Goal: Task Accomplishment & Management: Complete application form

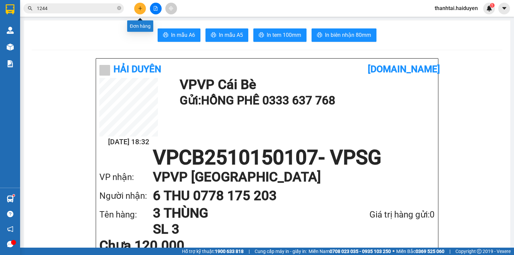
click at [139, 10] on icon "plus" at bounding box center [140, 8] width 5 height 5
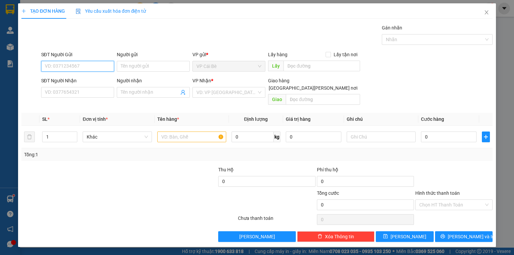
click at [103, 68] on input "SĐT Người Gửi" at bounding box center [77, 66] width 73 height 11
type input "591"
drag, startPoint x: 30, startPoint y: 63, endPoint x: 0, endPoint y: 64, distance: 30.5
click at [0, 64] on div "TẠO ĐƠN HÀNG Yêu cầu xuất [PERSON_NAME] điện tử Transit Pickup Surcharge Ids Tr…" at bounding box center [257, 127] width 514 height 255
click at [55, 65] on input "SĐT Người Gửi" at bounding box center [77, 66] width 73 height 11
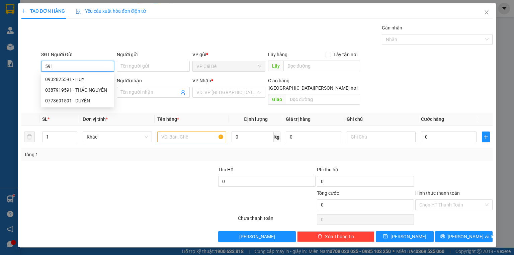
type input "591"
click at [86, 42] on div "Gói vận chuyển * Tiêu chuẩn Gán nhãn Nhãn" at bounding box center [267, 35] width 454 height 23
drag, startPoint x: 66, startPoint y: 66, endPoint x: 26, endPoint y: 64, distance: 39.9
click at [27, 64] on div "SĐT Người Gửi 591 591 Người gửi Tên người gửi VP gửi * [PERSON_NAME] Lấy hàng L…" at bounding box center [257, 62] width 472 height 23
click at [126, 31] on div "Gói vận chuyển * Tiêu chuẩn Gán nhãn Nhãn" at bounding box center [267, 35] width 454 height 23
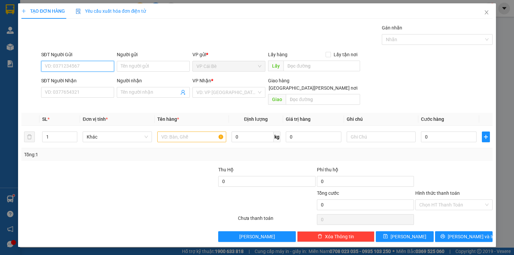
click at [56, 68] on input "SĐT Người Gửi" at bounding box center [77, 66] width 73 height 11
click at [91, 90] on div "0968584581 - THÚY" at bounding box center [77, 89] width 65 height 7
type input "0968584581"
type input "THÚY"
type input "0373388248"
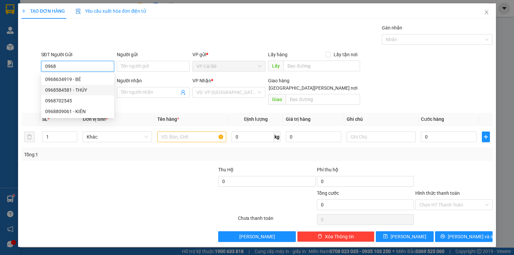
type input "LINH"
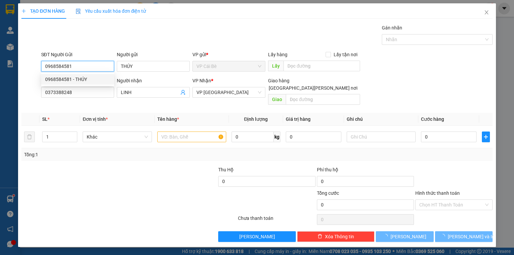
type input "20.000"
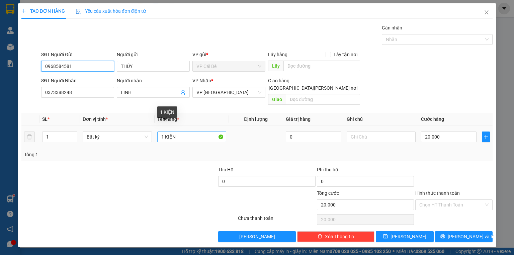
type input "0968584581"
click at [179, 131] on input "1 KIỆN" at bounding box center [191, 136] width 69 height 11
type input "1 KIỆN XANH"
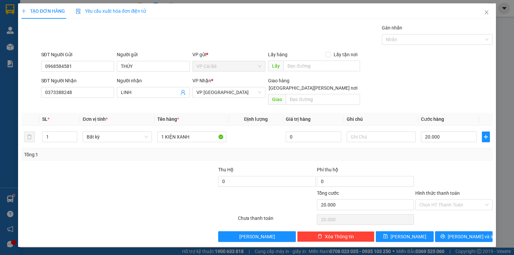
click at [452, 191] on div "Hình thức thanh toán" at bounding box center [453, 194] width 77 height 10
click at [451, 200] on input "Hình thức thanh toán" at bounding box center [451, 205] width 65 height 10
drag, startPoint x: 451, startPoint y: 203, endPoint x: 452, endPoint y: 221, distance: 18.1
click at [450, 210] on div "Tại văn phòng" at bounding box center [453, 209] width 69 height 7
type input "0"
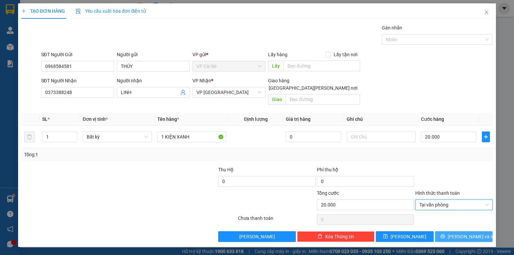
drag, startPoint x: 457, startPoint y: 230, endPoint x: 462, endPoint y: 228, distance: 4.8
click at [457, 231] on button "[PERSON_NAME] và In" at bounding box center [464, 236] width 58 height 11
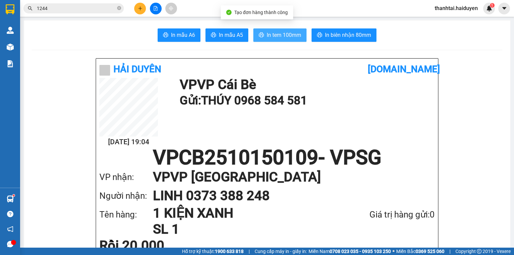
click at [290, 35] on span "In tem 100mm" at bounding box center [284, 35] width 34 height 8
click at [272, 30] on button "In tem 100mm" at bounding box center [279, 34] width 53 height 13
click at [278, 41] on button "In tem 100mm" at bounding box center [279, 34] width 53 height 13
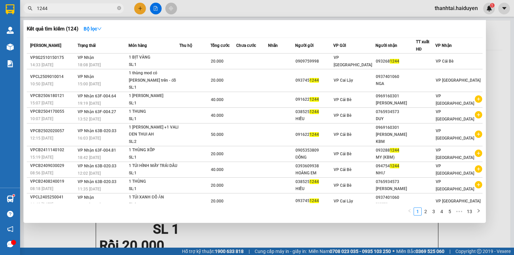
drag, startPoint x: 119, startPoint y: 8, endPoint x: 115, endPoint y: 8, distance: 4.0
click at [118, 8] on icon "close-circle" at bounding box center [119, 8] width 4 height 4
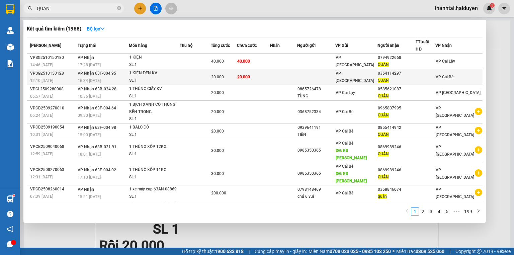
type input "QUÂN"
click at [411, 77] on div "QUÂN" at bounding box center [396, 80] width 37 height 7
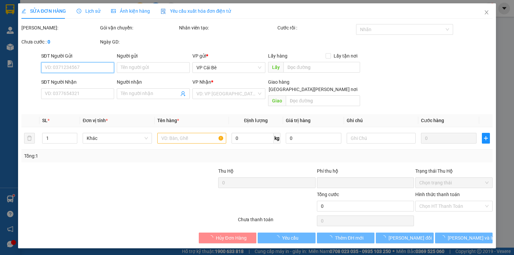
type input "0354114297"
type input "QUÂN"
type input "0"
type input "20.000"
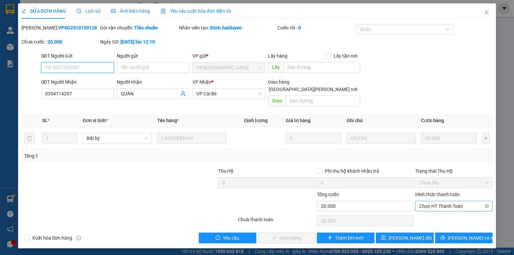
click at [435, 202] on span "Chọn HT Thanh Toán" at bounding box center [453, 206] width 69 height 10
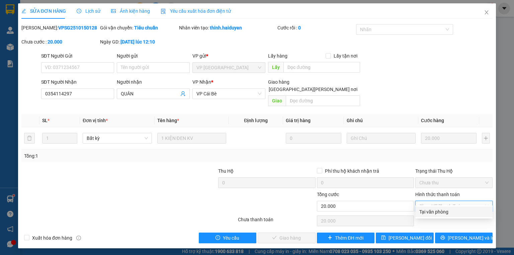
click at [435, 214] on div "Tại văn phòng" at bounding box center [453, 211] width 69 height 7
type input "0"
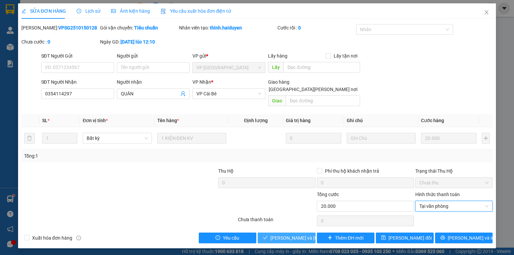
click at [303, 234] on span "[PERSON_NAME] và [PERSON_NAME] hàng" at bounding box center [315, 237] width 90 height 7
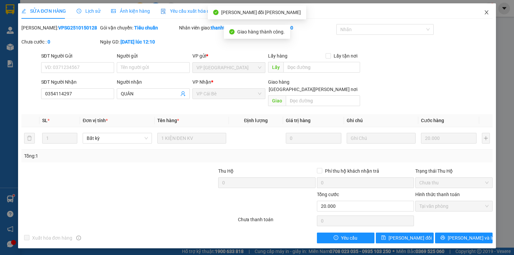
click at [487, 13] on icon "close" at bounding box center [486, 12] width 5 height 5
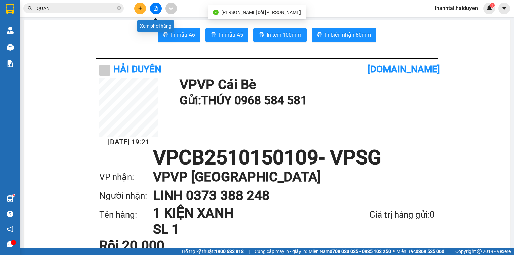
click at [158, 11] on button at bounding box center [156, 9] width 12 height 12
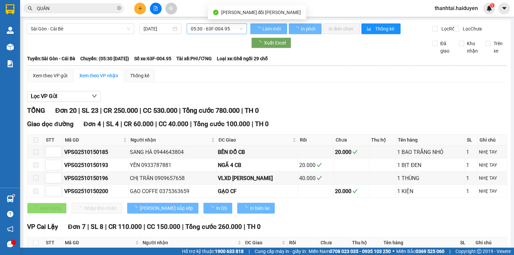
click at [206, 28] on span "05:30 - 63F-004.95" at bounding box center [217, 29] width 53 height 10
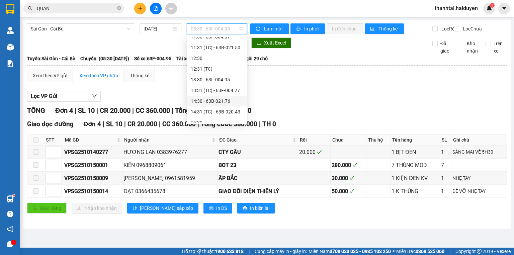
scroll to position [139, 0]
click at [217, 106] on div "15:31 (TC) - 51B-500.45" at bounding box center [217, 106] width 52 height 7
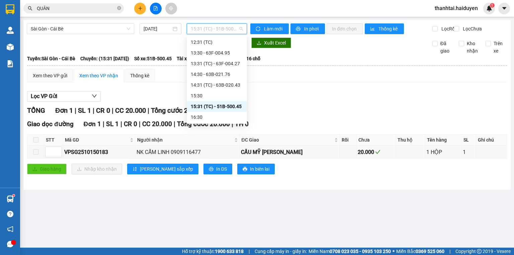
click at [220, 30] on span "15:31 (TC) - 51B-500.45" at bounding box center [217, 29] width 53 height 10
click at [205, 123] on body "Kết quả [PERSON_NAME] ( 1988 ) Bộ lọc Mã ĐH Trạng thái Món hàng Thu hộ Tổng [PE…" at bounding box center [257, 127] width 514 height 255
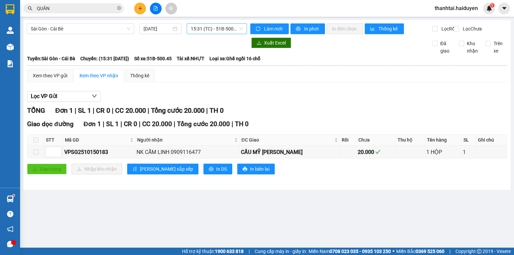
click at [218, 28] on span "15:31 (TC) - 51B-500.45" at bounding box center [217, 29] width 53 height 10
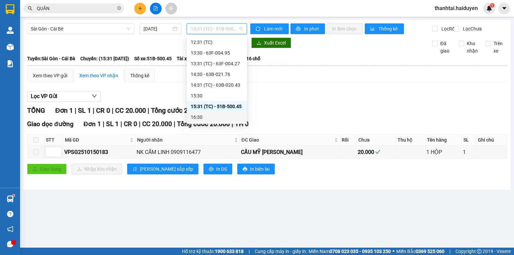
click at [203, 114] on div "16:30" at bounding box center [217, 116] width 52 height 7
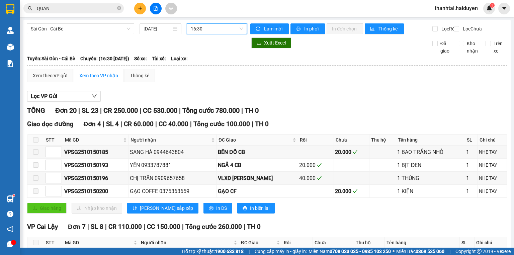
click at [202, 27] on span "16:30" at bounding box center [217, 29] width 53 height 10
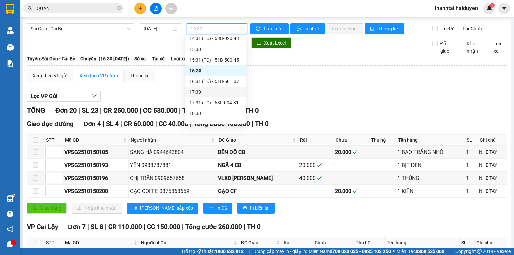
scroll to position [193, 0]
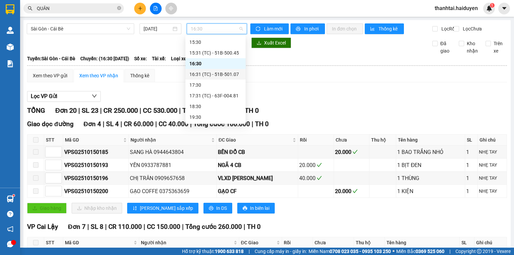
click at [202, 75] on div "16:31 (TC) - 51B-501.07" at bounding box center [215, 74] width 52 height 7
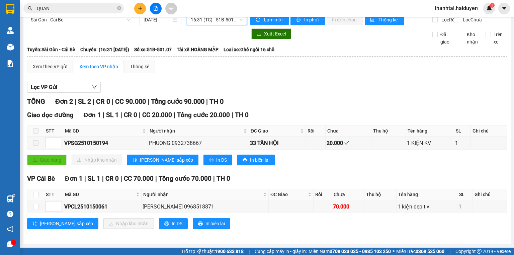
scroll to position [13, 0]
click at [37, 195] on input "checkbox" at bounding box center [35, 194] width 5 height 5
checkbox input "true"
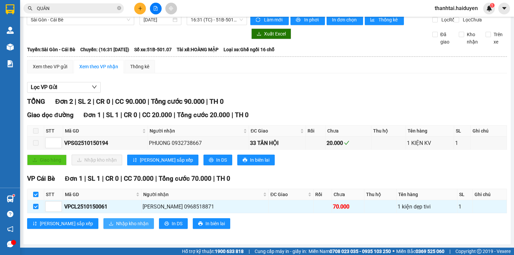
click at [116, 225] on span "Nhập kho nhận" at bounding box center [132, 223] width 32 height 7
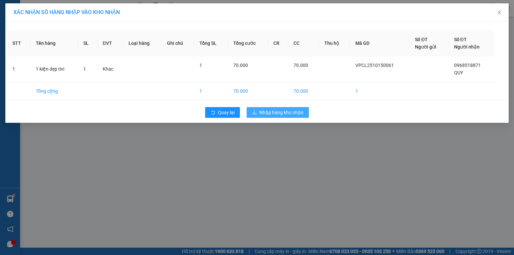
click at [280, 112] on span "Nhập hàng kho nhận" at bounding box center [281, 112] width 44 height 7
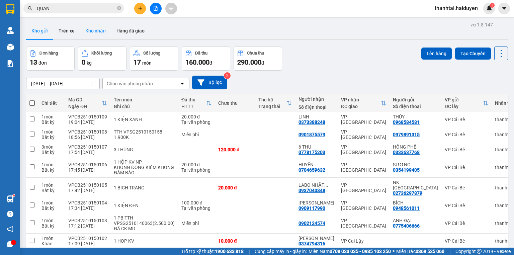
click at [101, 30] on button "Kho nhận" at bounding box center [95, 31] width 31 height 16
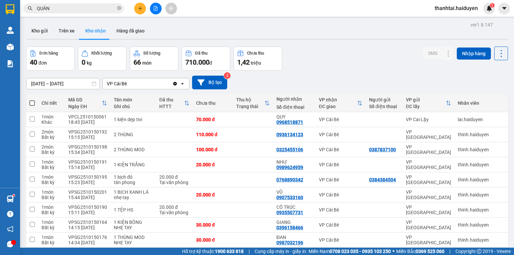
click at [155, 26] on div "Kho gửi Trên xe Kho nhận Hàng đã giao" at bounding box center [267, 32] width 482 height 18
click at [142, 8] on icon "plus" at bounding box center [140, 8] width 5 height 5
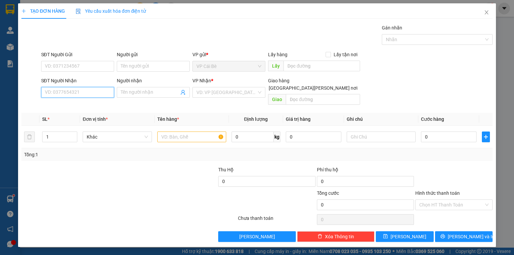
click at [94, 94] on input "SĐT Người Nhận" at bounding box center [77, 92] width 73 height 11
click at [90, 66] on input "SĐT Người Gửi" at bounding box center [77, 66] width 73 height 11
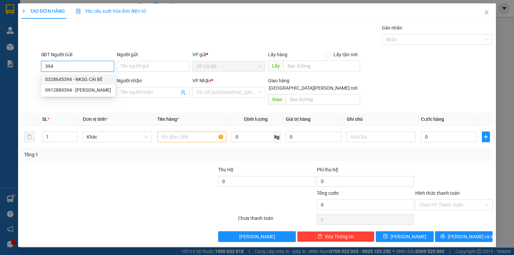
click at [94, 76] on div "0328645394 - NKSG CÁI BÈ" at bounding box center [78, 79] width 66 height 7
type input "0328645394"
type input "NKSG CÁI BÈ"
type input "0977502123"
type input "LABO VIET THANG"
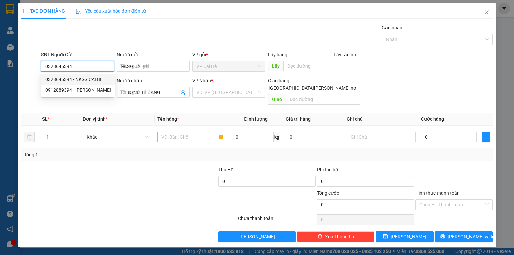
type input "20.000"
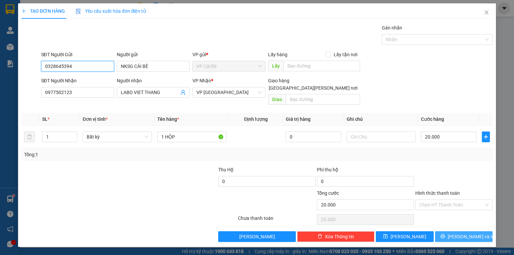
type input "0328645394"
click at [477, 232] on button "[PERSON_NAME] và In" at bounding box center [464, 236] width 58 height 11
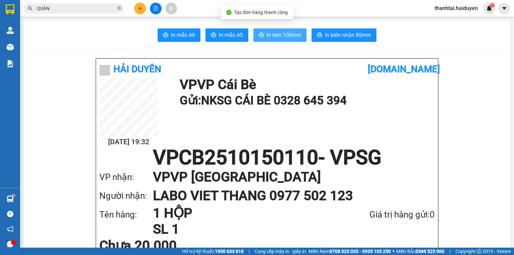
drag, startPoint x: 268, startPoint y: 31, endPoint x: 266, endPoint y: 35, distance: 4.3
click at [268, 33] on span "In tem 100mm" at bounding box center [284, 35] width 34 height 8
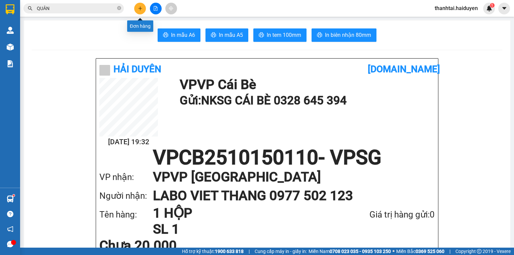
click at [140, 7] on icon "plus" at bounding box center [140, 8] width 0 height 4
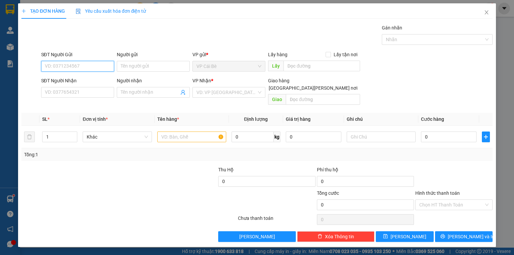
click at [91, 65] on input "SĐT Người Gửi" at bounding box center [77, 66] width 73 height 11
click at [80, 76] on div "0901665578 - TÚ" at bounding box center [77, 79] width 65 height 7
type input "0901665578"
type input "TÚ"
type input "0787337272"
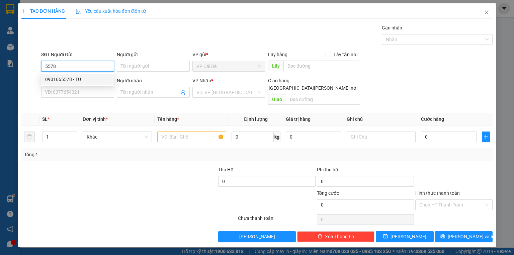
type input "lợi"
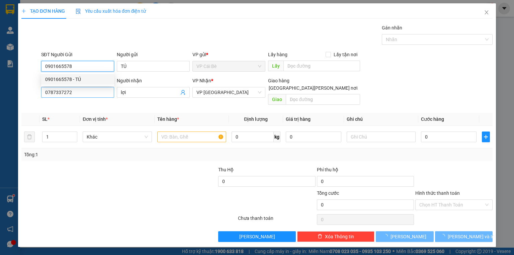
type input "20.000"
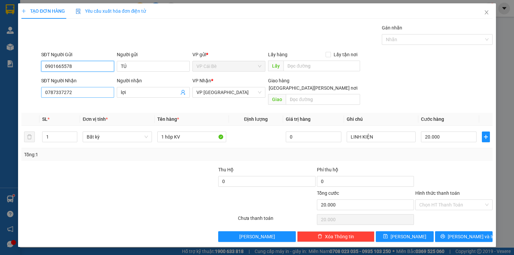
type input "0901665578"
drag, startPoint x: 72, startPoint y: 93, endPoint x: 40, endPoint y: 98, distance: 32.1
click at [41, 98] on div "SĐT Người [PERSON_NAME] 0787337272 0787337272" at bounding box center [77, 88] width 73 height 23
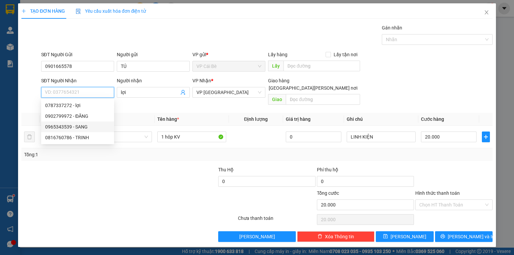
click at [81, 127] on div "0965343539 - SANG" at bounding box center [77, 126] width 65 height 7
type input "0965343539"
type input "SANG"
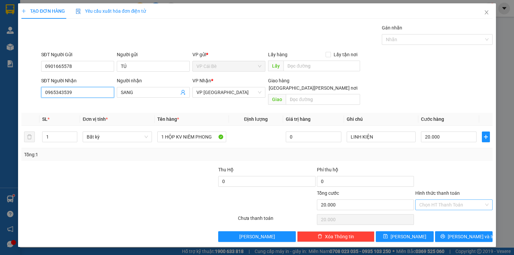
type input "0965343539"
click at [448, 200] on input "Hình thức thanh toán" at bounding box center [451, 205] width 65 height 10
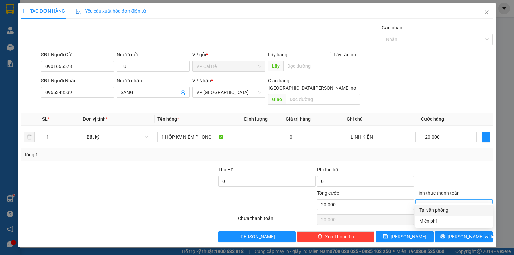
click at [445, 211] on div "Tại văn phòng" at bounding box center [453, 209] width 69 height 7
type input "0"
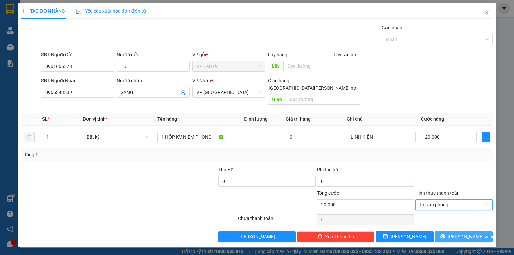
click at [445, 234] on icon "printer" at bounding box center [442, 236] width 5 height 5
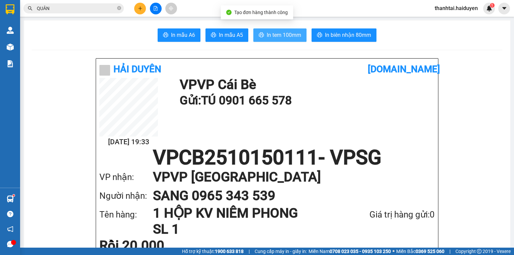
click at [292, 32] on span "In tem 100mm" at bounding box center [284, 35] width 34 height 8
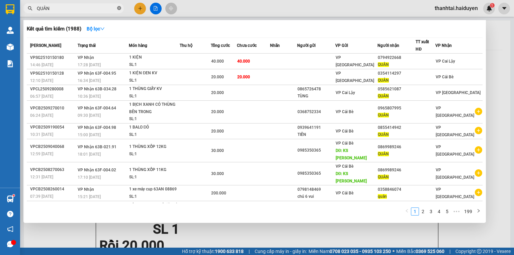
click at [118, 9] on icon "close-circle" at bounding box center [119, 8] width 4 height 4
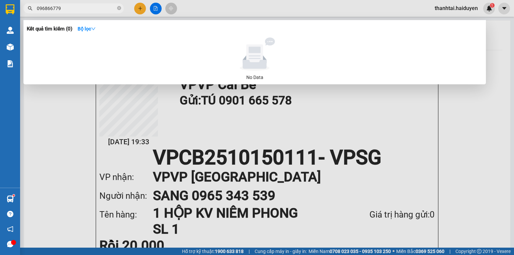
click at [47, 10] on input "096866779" at bounding box center [76, 8] width 79 height 7
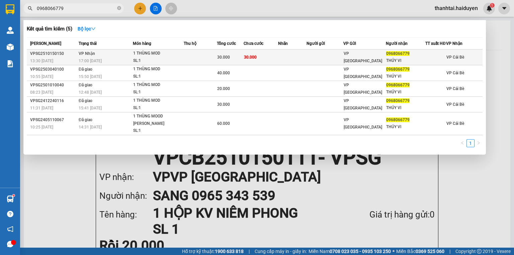
type input "0968066779"
click at [144, 64] on div "SL: 1" at bounding box center [158, 60] width 50 height 7
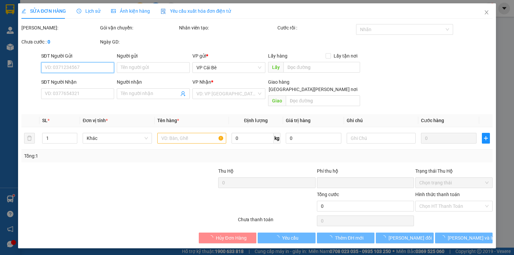
type input "0968066779"
type input "THÚY VI"
type input "0"
type input "30.000"
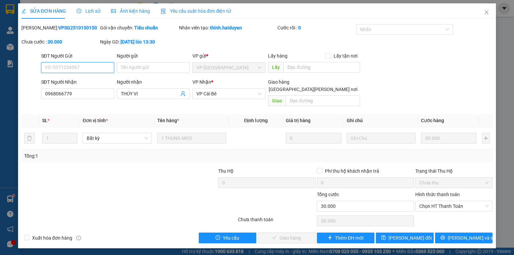
drag, startPoint x: 436, startPoint y: 199, endPoint x: 433, endPoint y: 205, distance: 6.5
click at [436, 201] on span "Chọn HT Thanh Toán" at bounding box center [453, 206] width 69 height 10
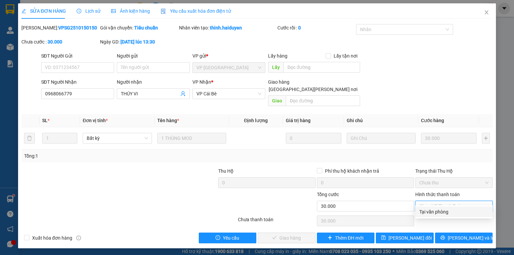
click at [431, 208] on div "Tại văn phòng" at bounding box center [453, 211] width 69 height 7
type input "0"
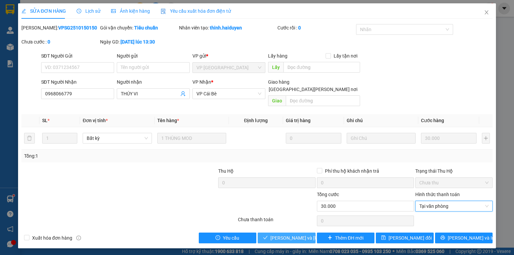
click at [299, 234] on span "[PERSON_NAME] và [PERSON_NAME] hàng" at bounding box center [315, 237] width 90 height 7
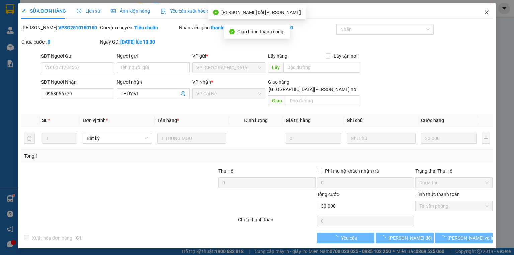
drag, startPoint x: 486, startPoint y: 12, endPoint x: 472, endPoint y: 16, distance: 14.3
click at [486, 11] on icon "close" at bounding box center [486, 12] width 5 height 5
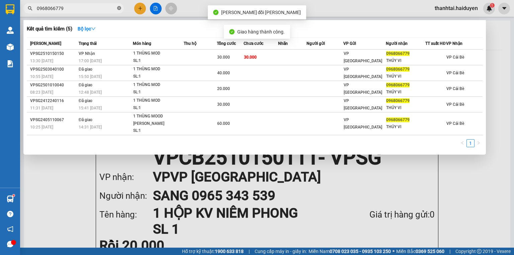
click at [119, 8] on icon "close-circle" at bounding box center [119, 8] width 4 height 4
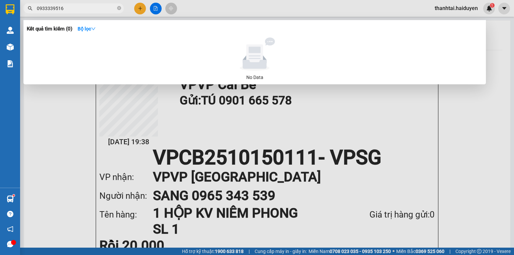
type input "0933339516"
drag, startPoint x: 84, startPoint y: 12, endPoint x: 31, endPoint y: 9, distance: 52.6
click at [31, 9] on div "0933339516" at bounding box center [65, 8] width 130 height 10
drag, startPoint x: 75, startPoint y: 9, endPoint x: 29, endPoint y: 9, distance: 45.8
click at [29, 9] on div "0933339516" at bounding box center [65, 8] width 130 height 10
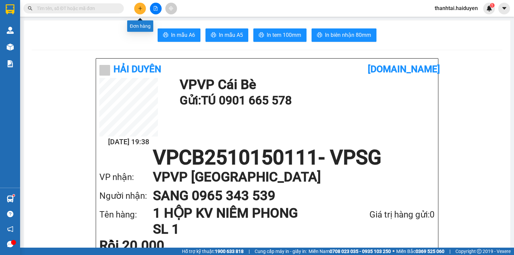
click at [142, 8] on icon "plus" at bounding box center [140, 8] width 5 height 5
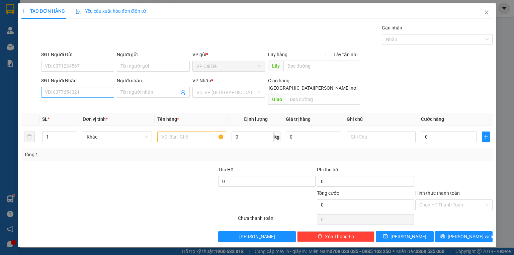
drag, startPoint x: 80, startPoint y: 86, endPoint x: 77, endPoint y: 95, distance: 9.7
click at [79, 90] on div "SĐT Người Nhận VD: 0377654321" at bounding box center [77, 88] width 73 height 23
click at [77, 95] on input "SĐT Người Nhận" at bounding box center [77, 92] width 73 height 11
paste input "0933339516"
type input "0933339516"
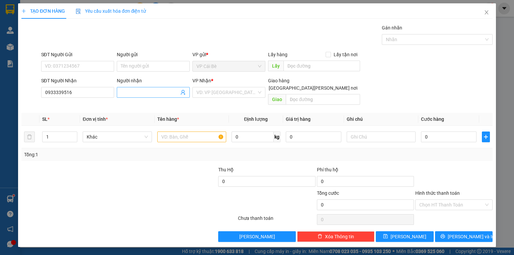
click at [132, 90] on input "Người nhận" at bounding box center [150, 92] width 58 height 7
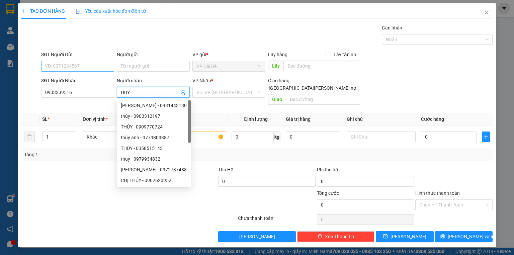
type input "HUY"
click at [80, 70] on input "SĐT Người Gửi" at bounding box center [77, 66] width 73 height 11
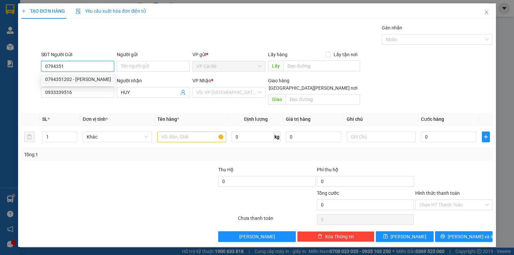
click at [78, 84] on div "0794351202 - [PERSON_NAME]" at bounding box center [78, 79] width 74 height 11
type input "0794351202"
type input "THIỆU KHA"
type input "50.000"
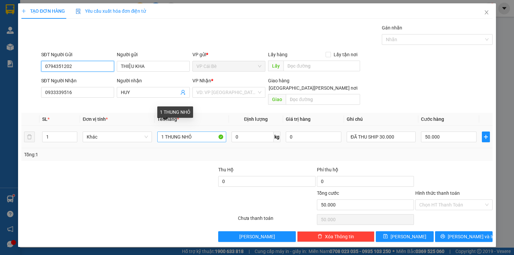
type input "0794351202"
drag, startPoint x: 203, startPoint y: 130, endPoint x: 145, endPoint y: 134, distance: 58.7
click at [146, 134] on tr "1 Khác 1 [PERSON_NAME] 0 kg 0 ĐÃ THU SHIP 30.000 50.000" at bounding box center [256, 137] width 471 height 22
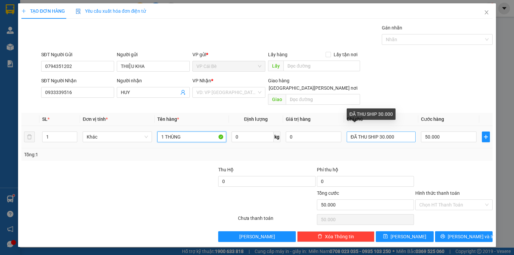
type input "1 THÙNG"
drag, startPoint x: 398, startPoint y: 129, endPoint x: 348, endPoint y: 137, distance: 50.1
click at [348, 137] on td "ĐÃ THU SHIP 30.000" at bounding box center [381, 137] width 74 height 22
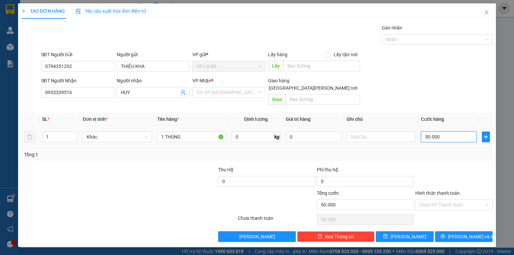
click at [443, 131] on input "50.000" at bounding box center [449, 136] width 56 height 11
type input "2"
type input "20"
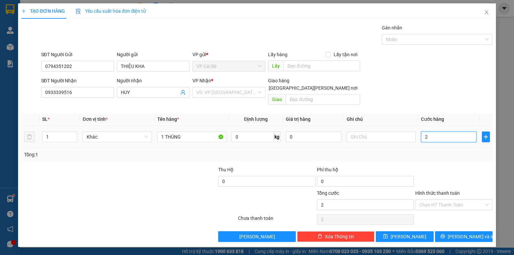
type input "20"
type input "20.000"
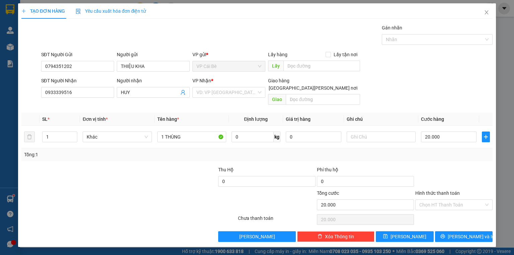
click at [437, 166] on div at bounding box center [454, 177] width 79 height 23
click at [455, 200] on input "Hình thức thanh toán" at bounding box center [451, 205] width 65 height 10
click at [454, 207] on div "Tại văn phòng" at bounding box center [453, 209] width 69 height 7
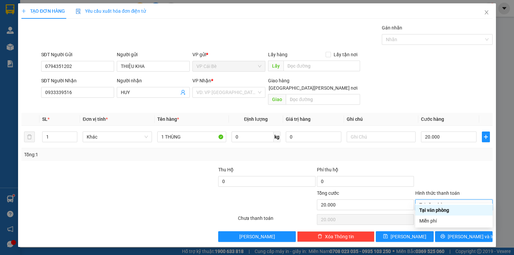
type input "0"
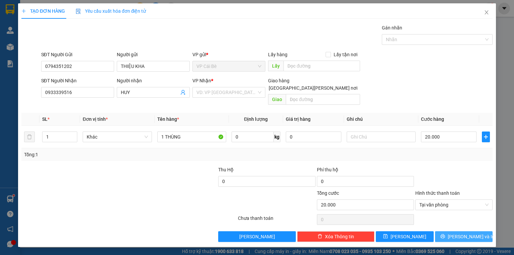
drag, startPoint x: 459, startPoint y: 225, endPoint x: 457, endPoint y: 229, distance: 3.7
click at [459, 233] on span "[PERSON_NAME] và In" at bounding box center [471, 236] width 47 height 7
click at [221, 95] on input "search" at bounding box center [226, 92] width 60 height 10
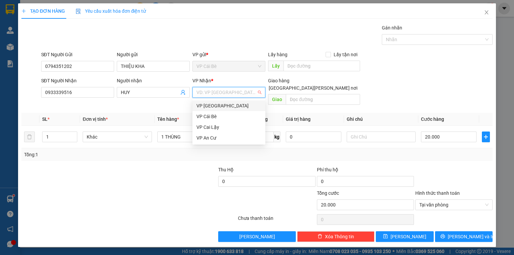
click at [217, 110] on div "VP [GEOGRAPHIC_DATA]" at bounding box center [228, 105] width 73 height 11
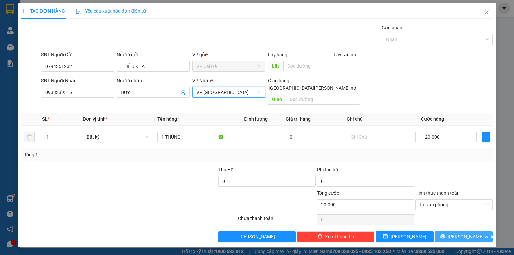
click at [472, 233] on span "[PERSON_NAME] và In" at bounding box center [471, 236] width 47 height 7
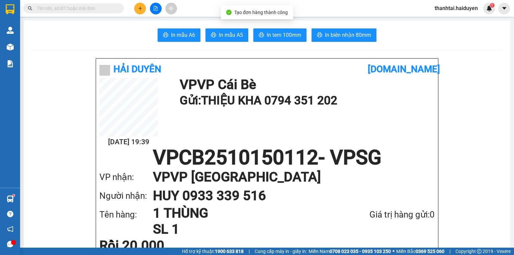
click at [119, 5] on span at bounding box center [119, 8] width 4 height 7
click at [104, 11] on input "text" at bounding box center [76, 8] width 79 height 7
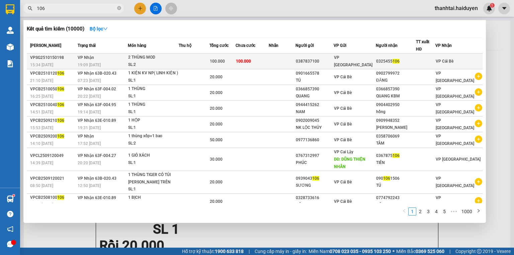
type input "106"
click at [281, 61] on td at bounding box center [282, 62] width 27 height 16
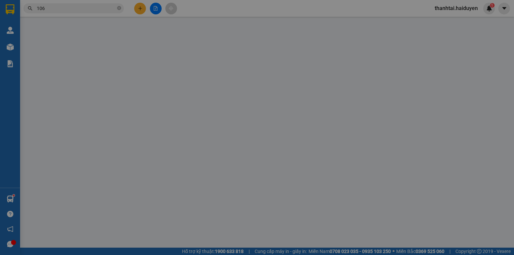
type input "0387837100"
type input "0325455106"
type input "0"
type input "100.000"
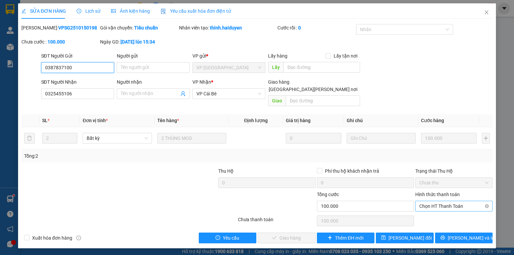
drag, startPoint x: 456, startPoint y: 199, endPoint x: 452, endPoint y: 203, distance: 5.5
click at [455, 201] on span "Chọn HT Thanh Toán" at bounding box center [453, 206] width 69 height 10
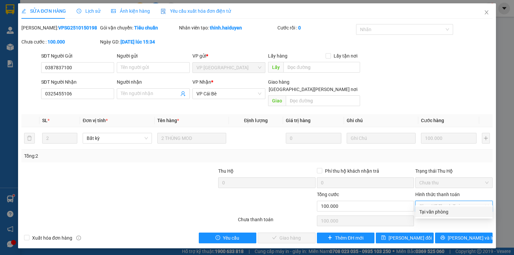
drag, startPoint x: 452, startPoint y: 203, endPoint x: 362, endPoint y: 220, distance: 91.4
click at [446, 213] on div "Tại văn phòng" at bounding box center [453, 211] width 69 height 7
type input "0"
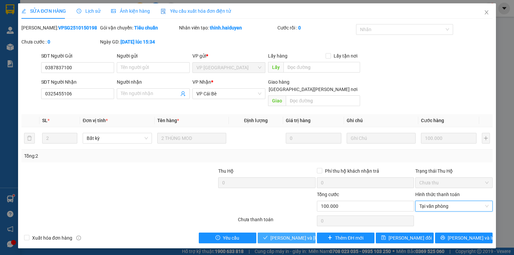
click at [306, 234] on span "[PERSON_NAME] và [PERSON_NAME] hàng" at bounding box center [315, 237] width 90 height 7
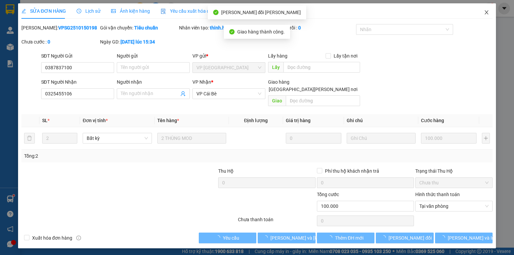
click at [486, 11] on icon "close" at bounding box center [486, 12] width 5 height 5
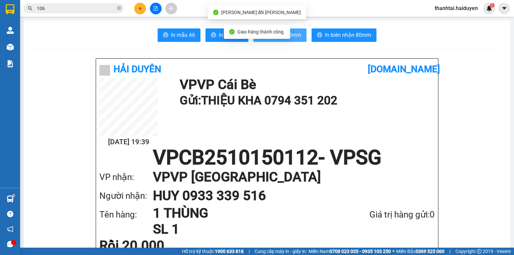
click at [300, 31] on button "In tem 100mm" at bounding box center [279, 34] width 53 height 13
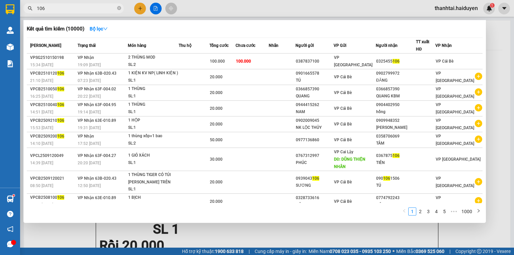
click at [86, 11] on input "106" at bounding box center [76, 8] width 79 height 7
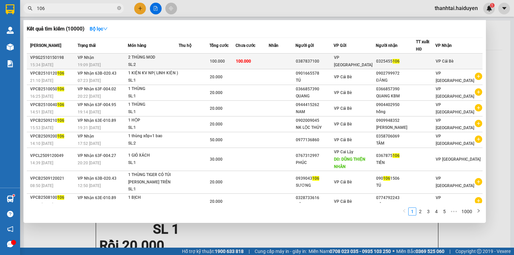
click at [367, 61] on div "VP [GEOGRAPHIC_DATA]" at bounding box center [354, 61] width 41 height 15
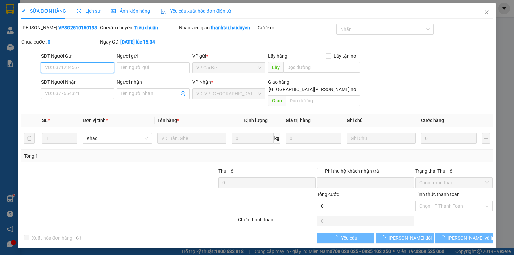
type input "0387837100"
type input "0325455106"
type input "0"
type input "100.000"
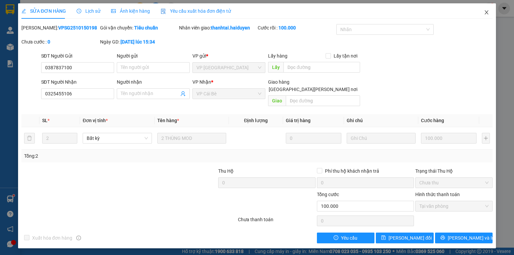
click at [487, 15] on icon "close" at bounding box center [486, 12] width 5 height 5
